Goal: Navigation & Orientation: Find specific page/section

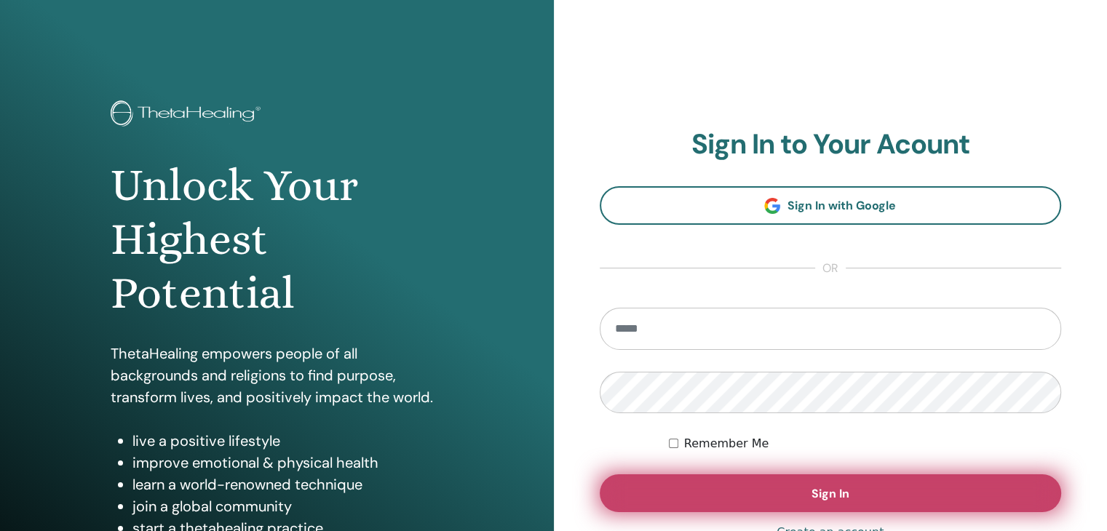
type input "**********"
click at [737, 493] on button "Sign In" at bounding box center [831, 494] width 462 height 38
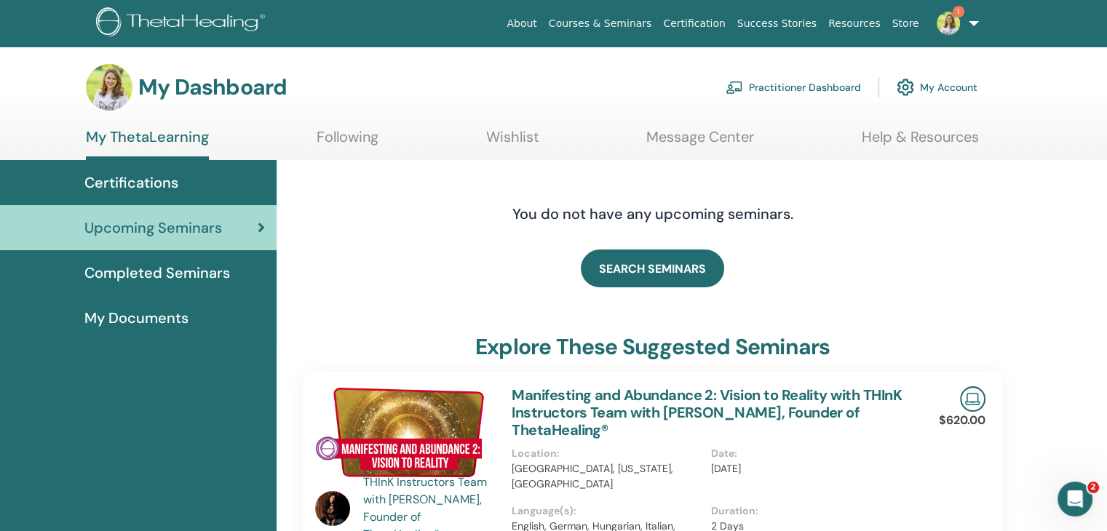
click at [194, 277] on span "Completed Seminars" at bounding box center [157, 273] width 146 height 22
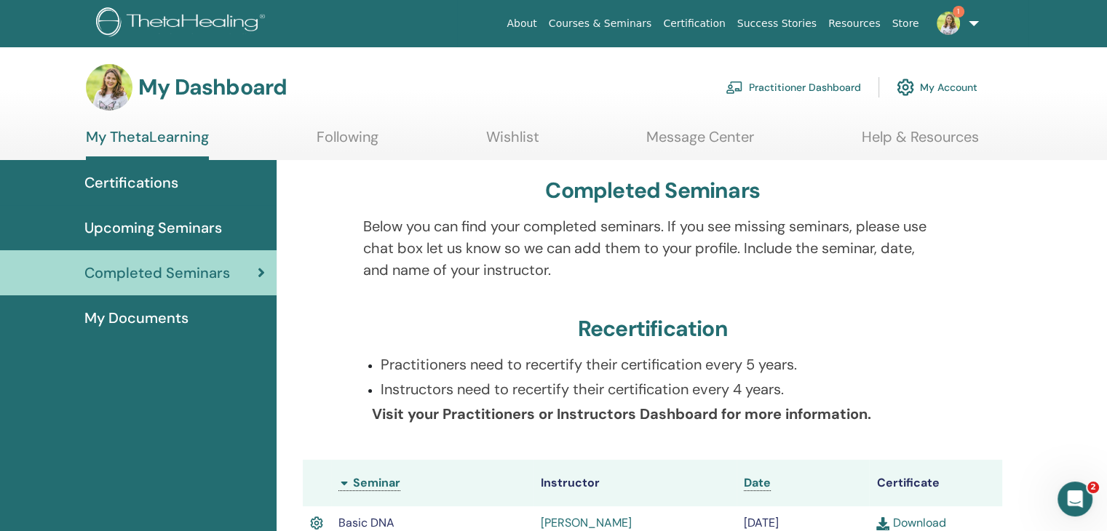
click at [208, 229] on span "Upcoming Seminars" at bounding box center [153, 228] width 138 height 22
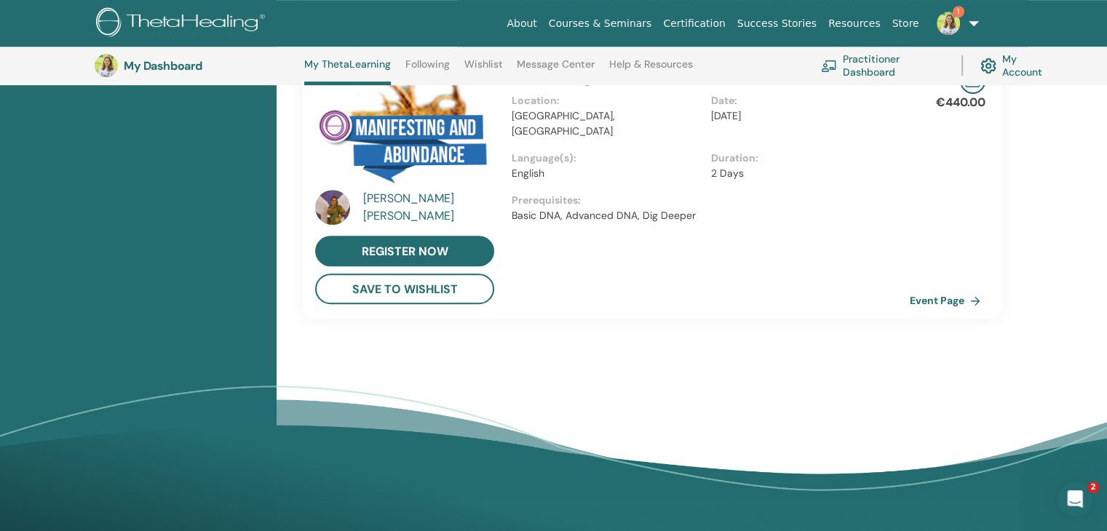
scroll to position [839, 0]
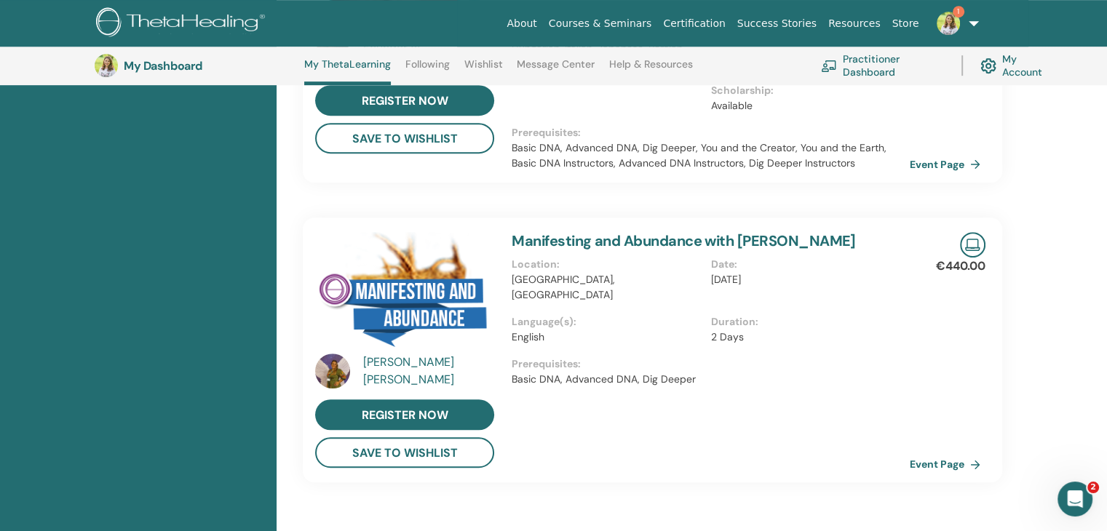
click at [311, 353] on div "Juliana Felix register now save to wishlist" at bounding box center [404, 350] width 197 height 236
click at [323, 356] on img at bounding box center [332, 371] width 35 height 35
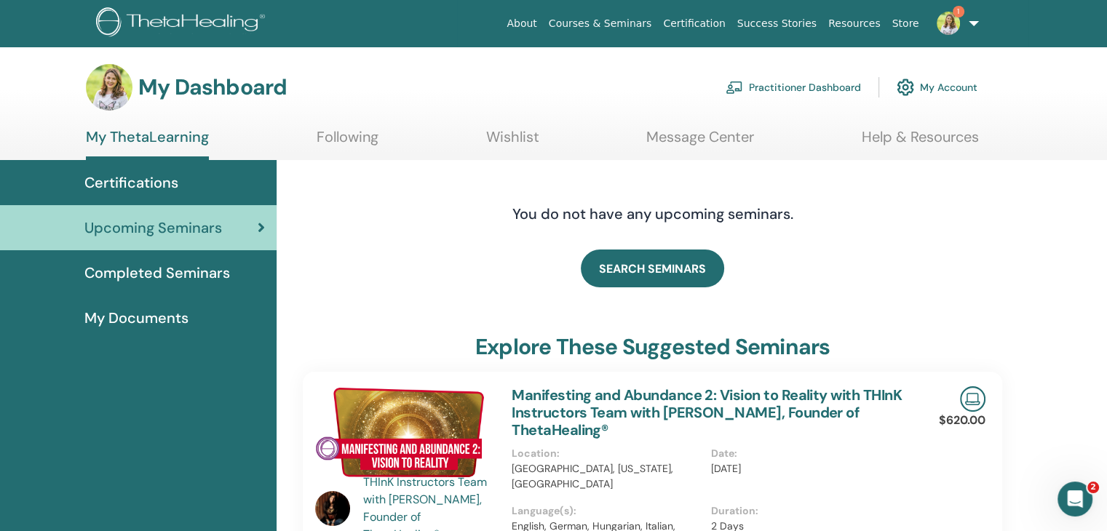
click at [946, 18] on img at bounding box center [948, 23] width 23 height 23
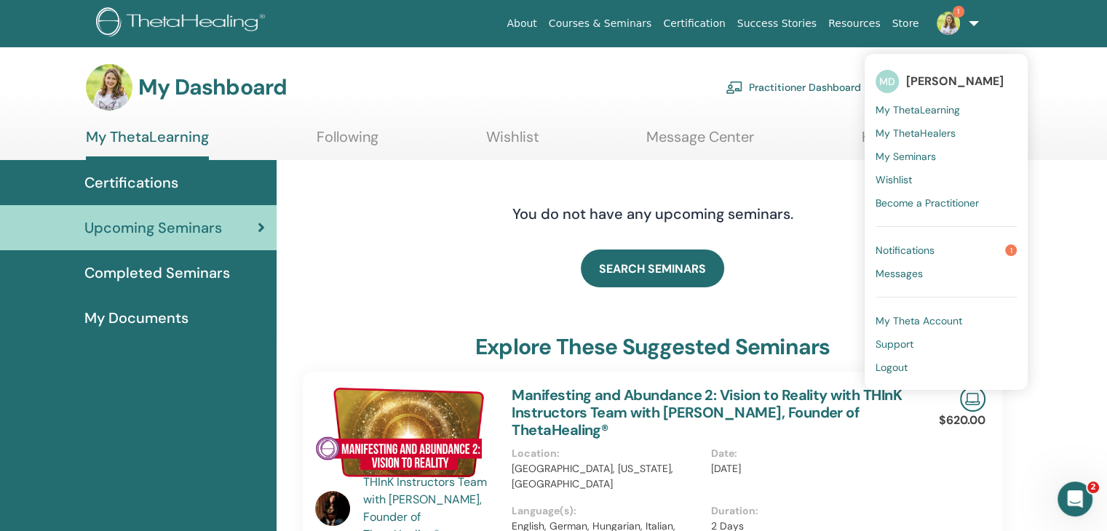
click at [914, 250] on span "Notifications" at bounding box center [905, 250] width 59 height 13
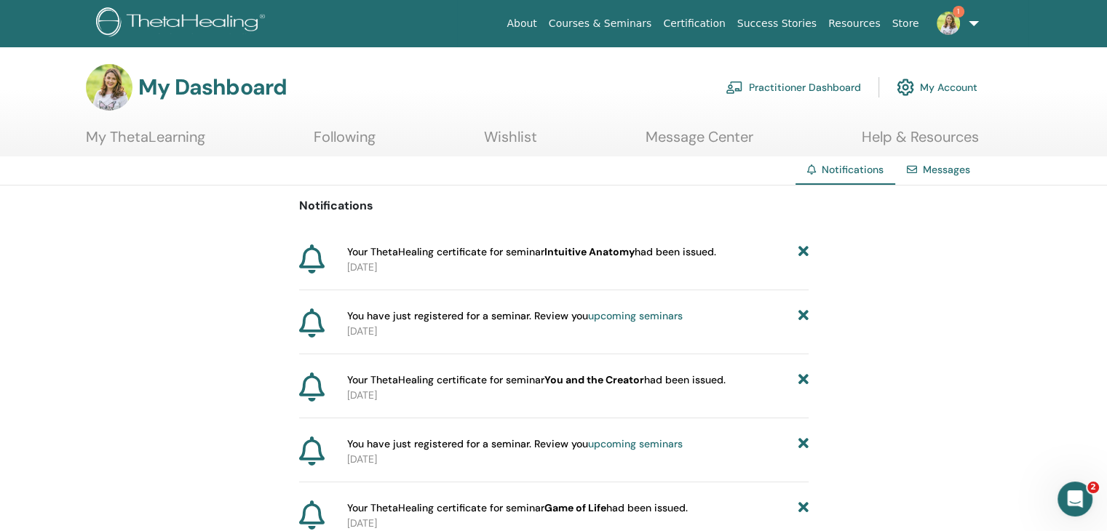
click at [143, 138] on link "My ThetaLearning" at bounding box center [145, 142] width 119 height 28
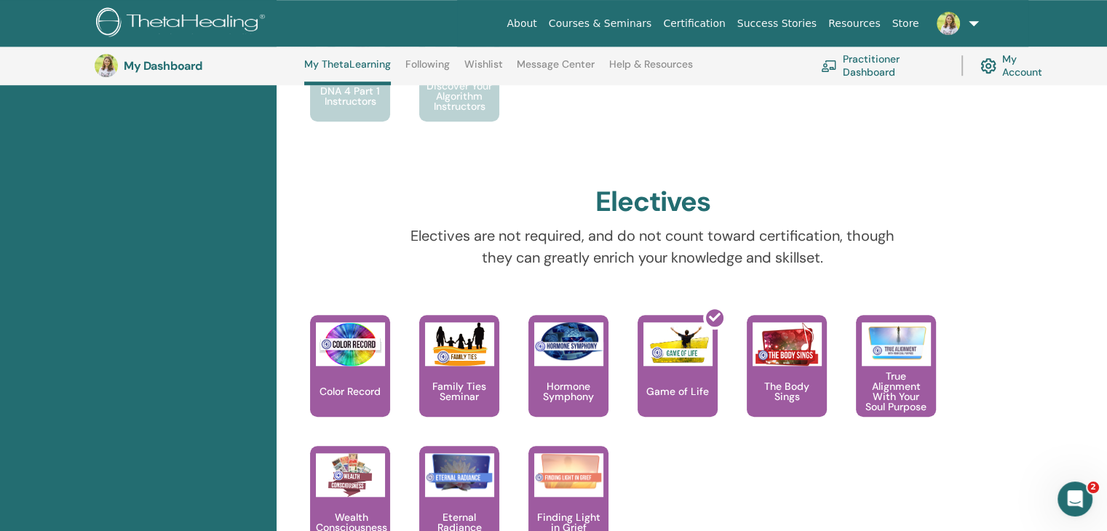
scroll to position [1494, 0]
